Goal: Information Seeking & Learning: Check status

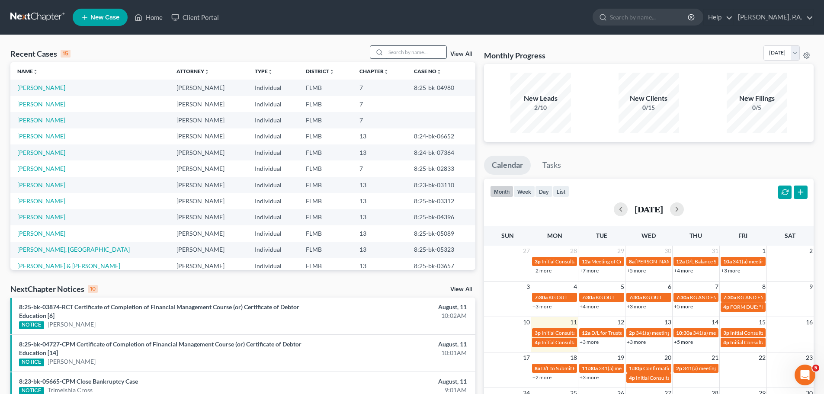
click at [427, 55] on input "search" at bounding box center [416, 52] width 61 height 13
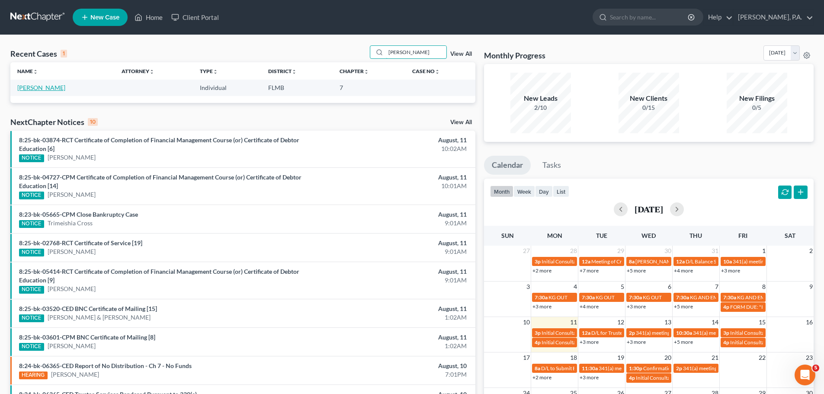
type input "[PERSON_NAME]"
click at [45, 89] on link "[PERSON_NAME]" at bounding box center [41, 87] width 48 height 7
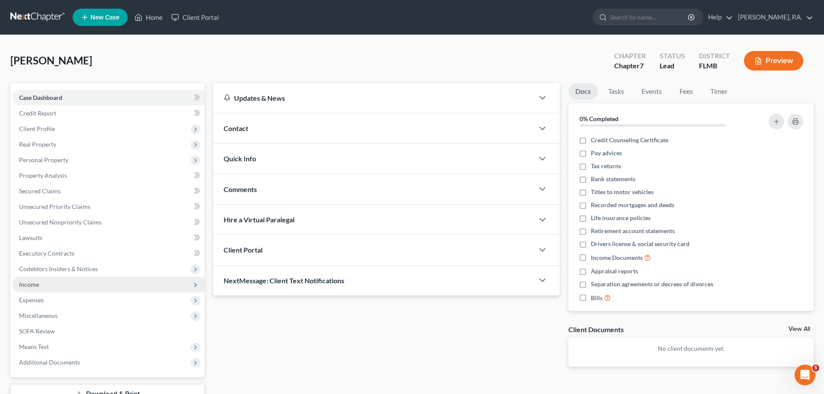
scroll to position [66, 0]
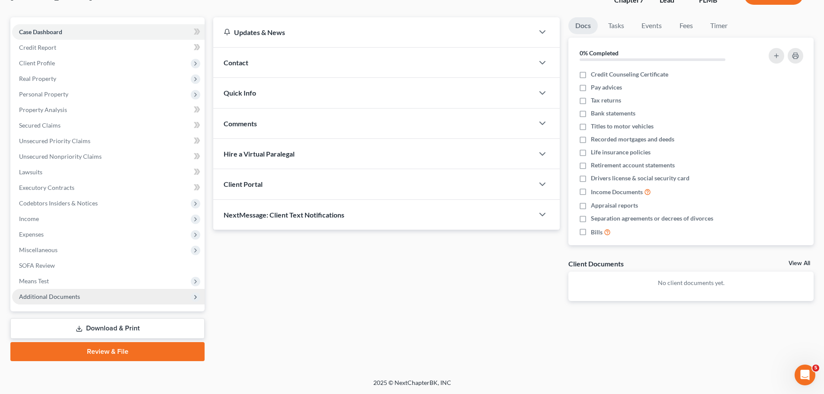
click at [68, 291] on span "Additional Documents" at bounding box center [108, 297] width 193 height 16
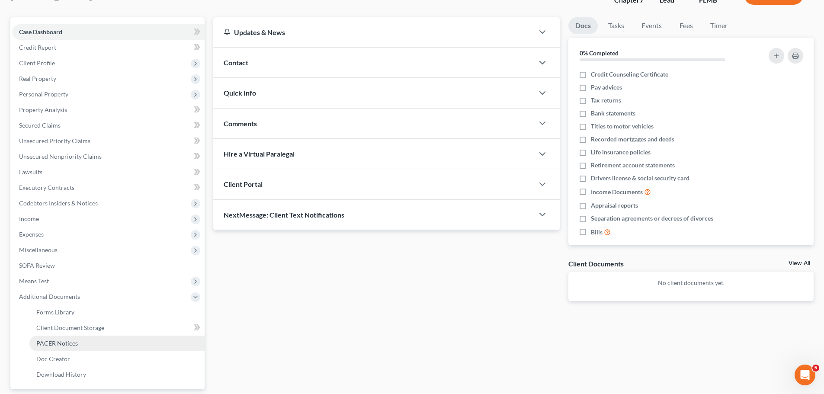
click at [77, 343] on link "PACER Notices" at bounding box center [116, 344] width 175 height 16
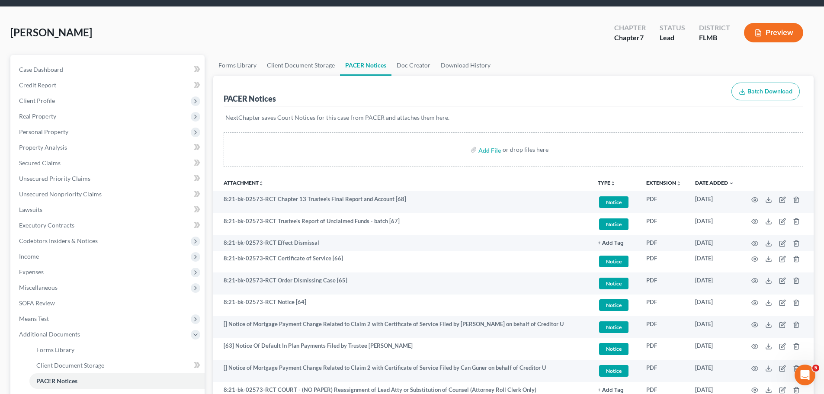
scroll to position [43, 0]
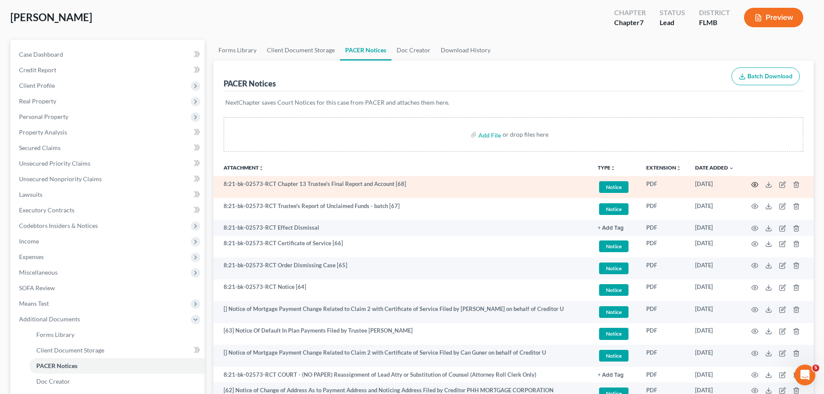
click at [754, 183] on icon "button" at bounding box center [754, 184] width 7 height 7
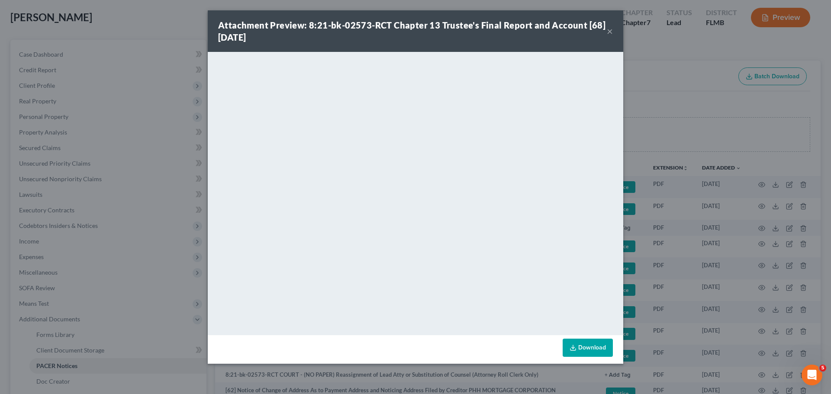
click at [607, 34] on button "×" at bounding box center [610, 31] width 6 height 10
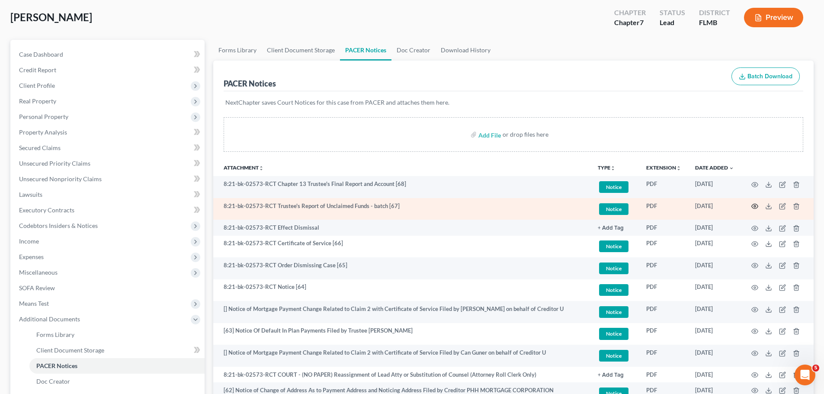
click at [755, 209] on icon "button" at bounding box center [755, 206] width 6 height 5
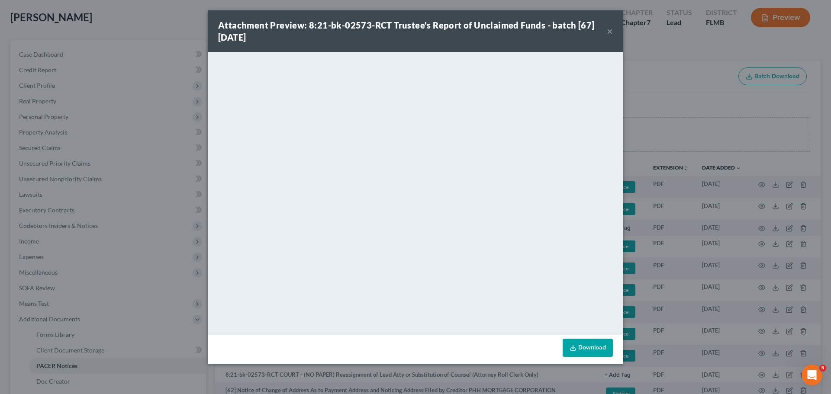
click at [607, 32] on button "×" at bounding box center [610, 31] width 6 height 10
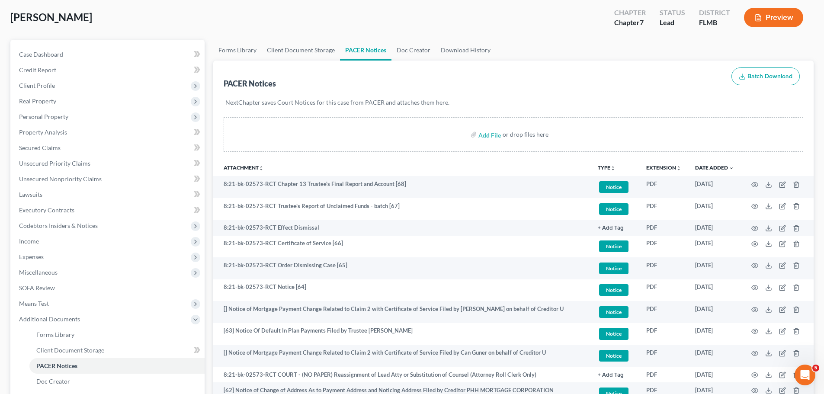
scroll to position [0, 0]
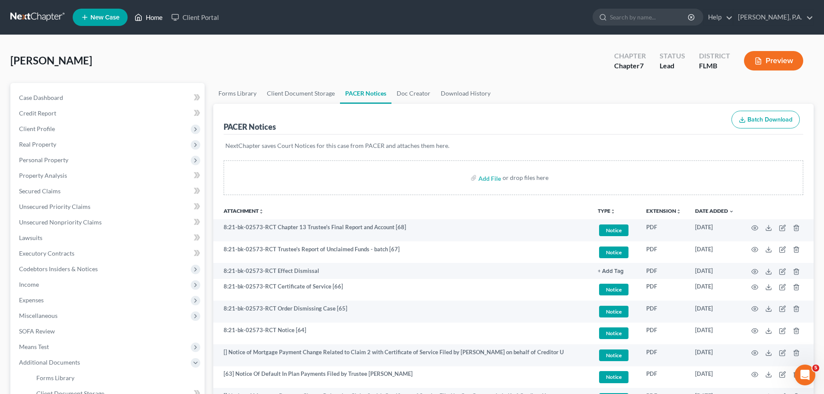
click at [151, 16] on link "Home" at bounding box center [148, 18] width 37 height 16
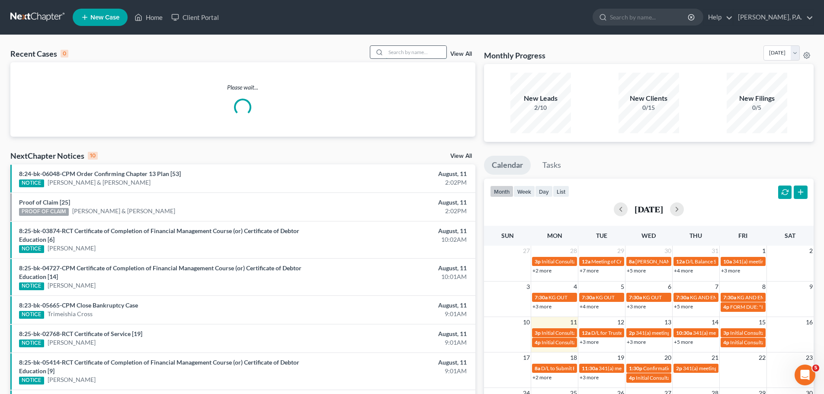
click at [392, 54] on input "search" at bounding box center [416, 52] width 61 height 13
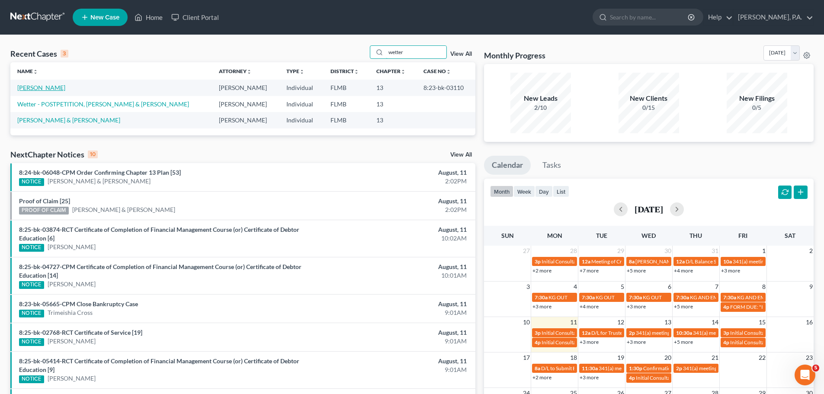
type input "wetter"
click at [52, 90] on link "[PERSON_NAME]" at bounding box center [41, 87] width 48 height 7
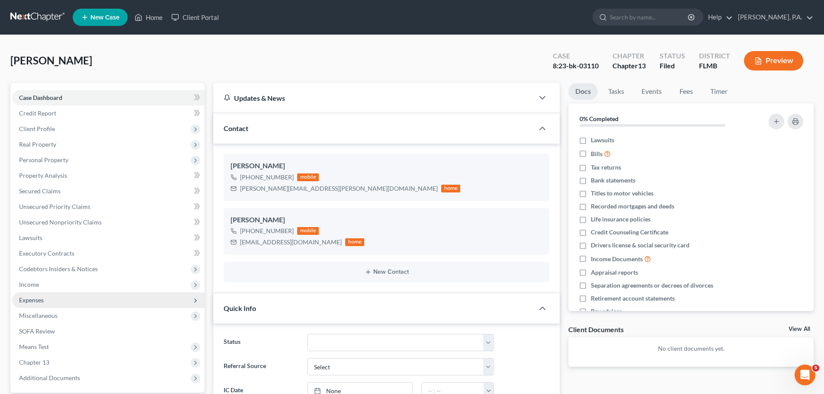
scroll to position [132, 0]
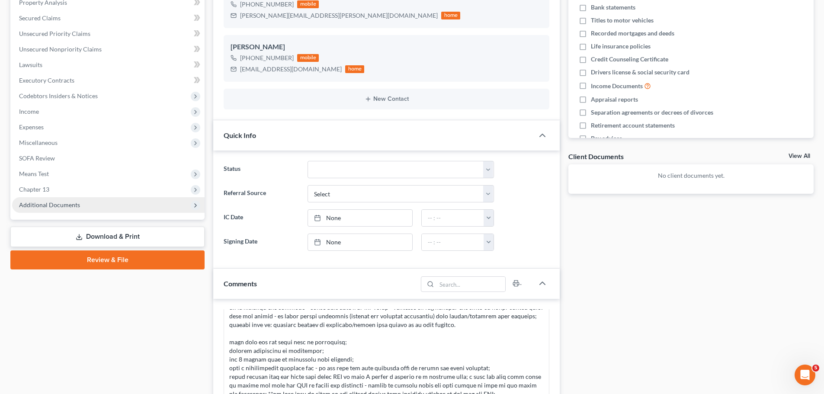
click at [66, 202] on span "Additional Documents" at bounding box center [49, 204] width 61 height 7
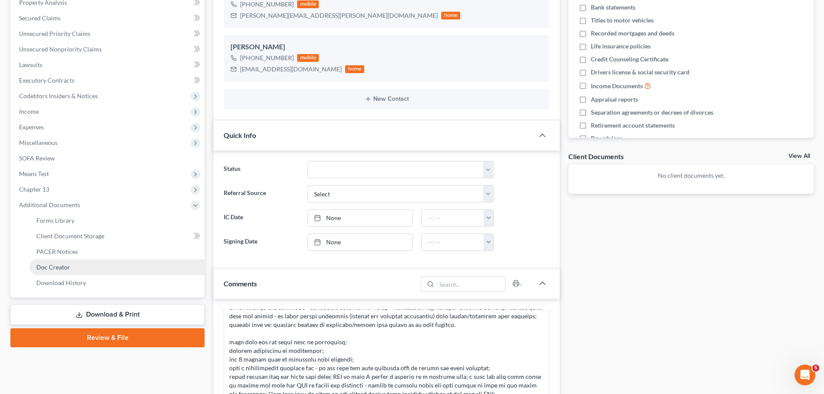
click at [54, 264] on span "Doc Creator" at bounding box center [53, 266] width 34 height 7
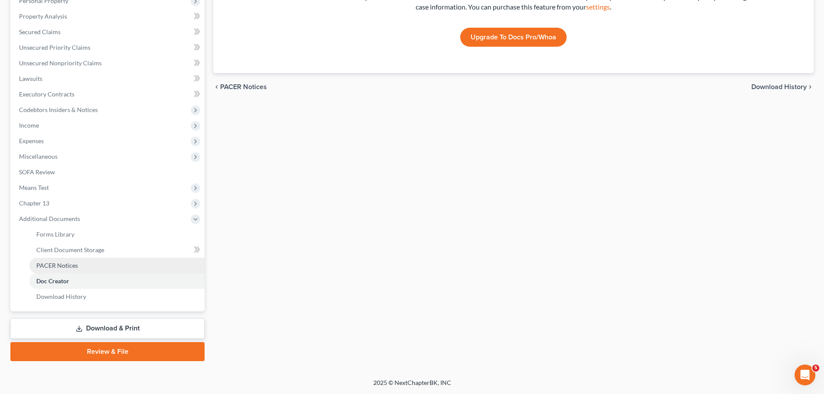
click at [61, 266] on span "PACER Notices" at bounding box center [57, 265] width 42 height 7
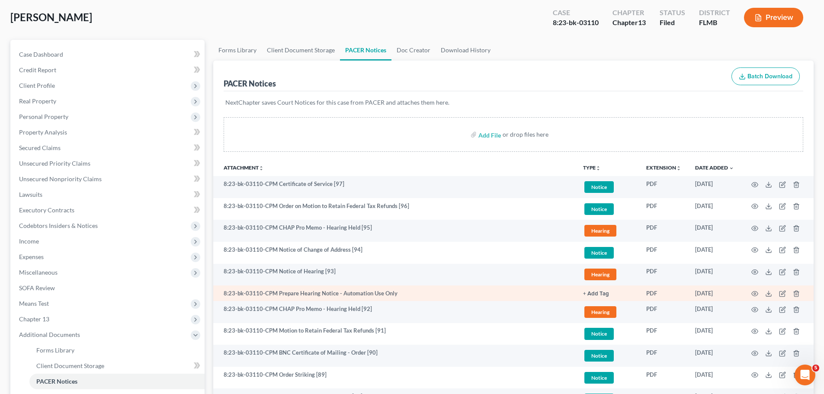
scroll to position [87, 0]
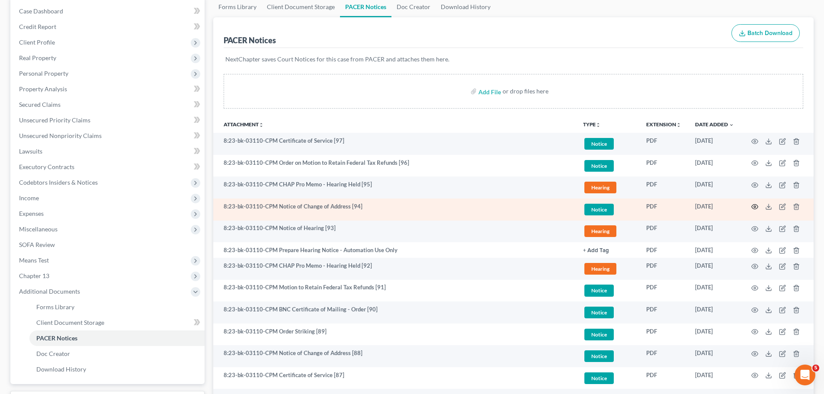
click at [756, 208] on icon "button" at bounding box center [754, 206] width 7 height 7
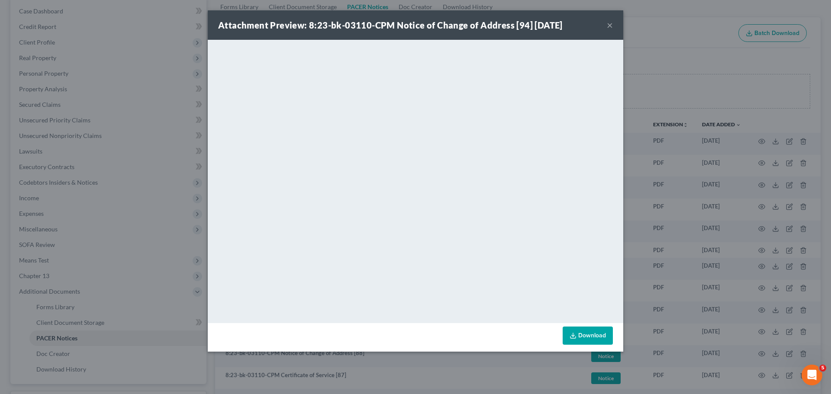
click at [612, 26] on button "×" at bounding box center [610, 25] width 6 height 10
